Goal: Information Seeking & Learning: Learn about a topic

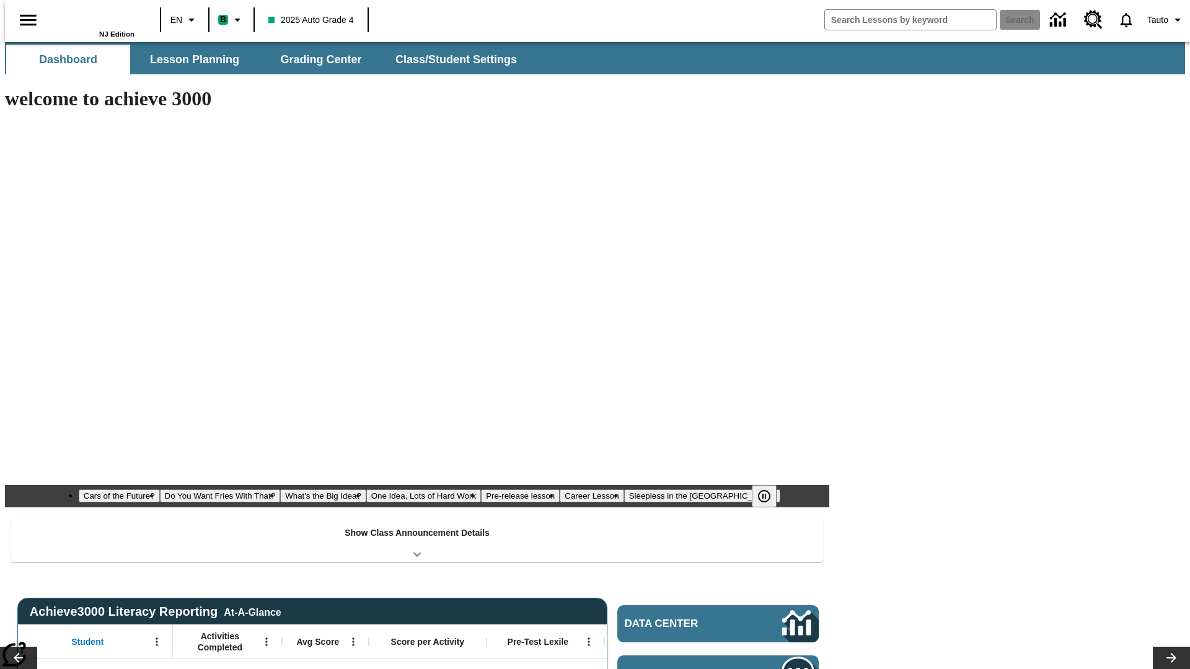
type input "-1"
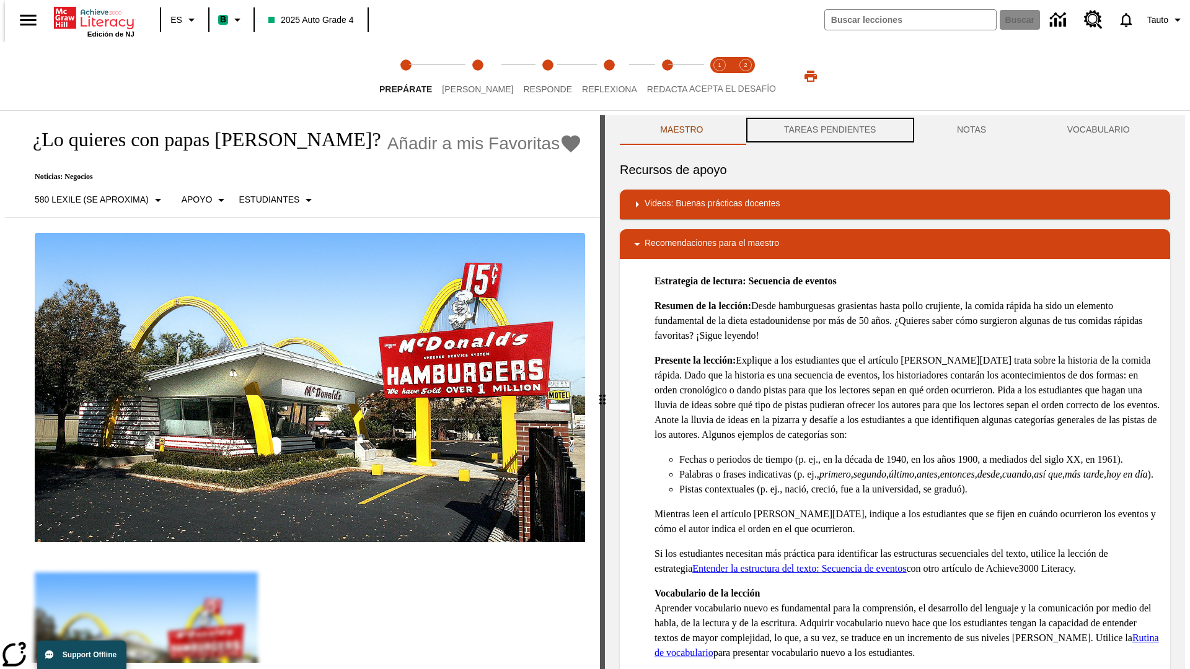
click at [828, 130] on button "TAREAS PENDIENTES" at bounding box center [830, 130] width 173 height 30
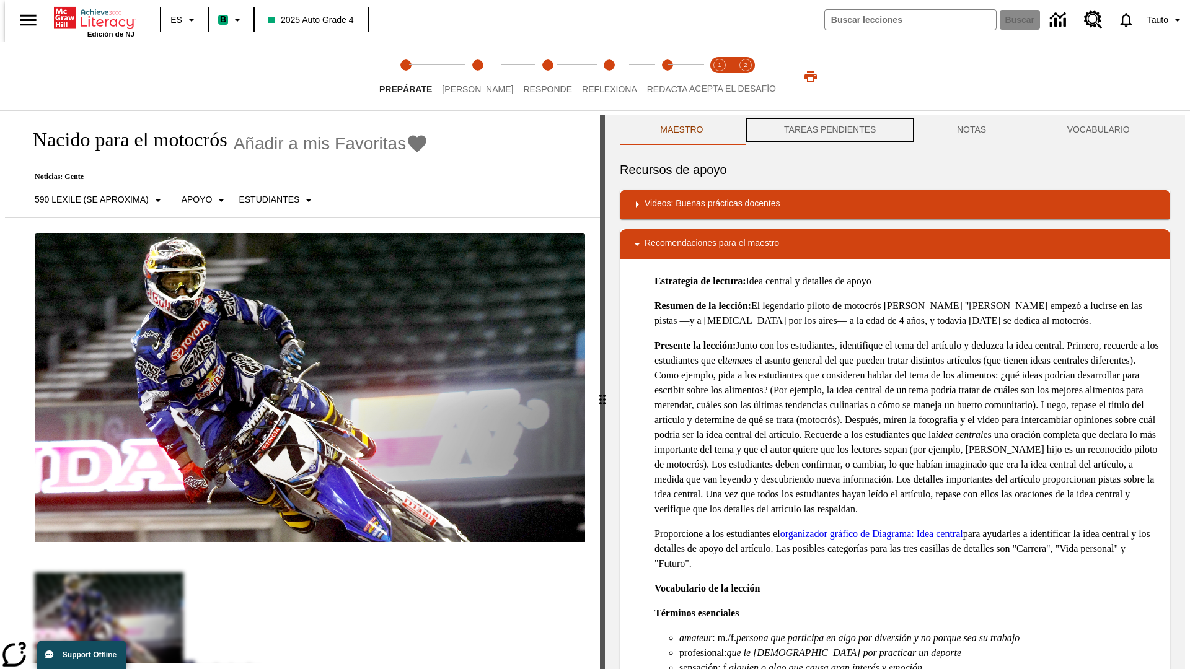
click at [828, 130] on button "TAREAS PENDIENTES" at bounding box center [830, 130] width 173 height 30
